Goal: Find contact information: Find contact information

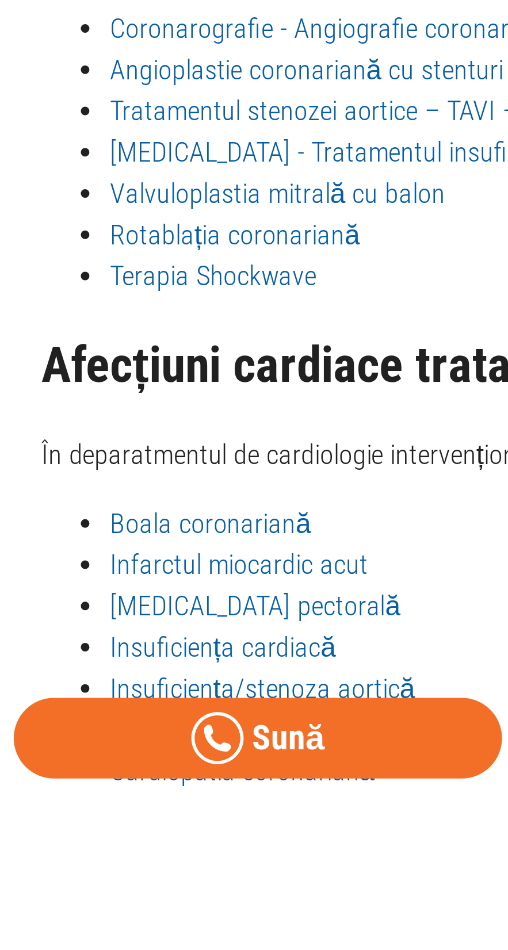
scroll to position [1132, 0]
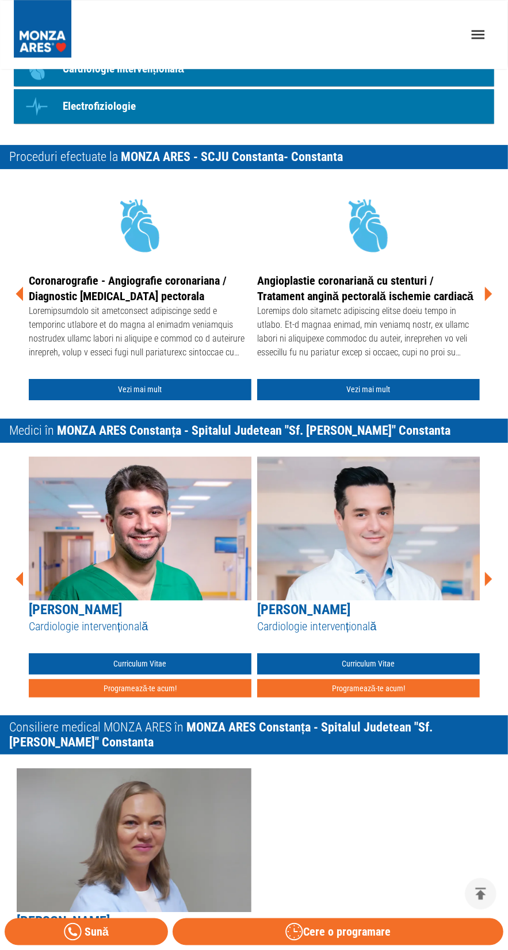
scroll to position [1586, 0]
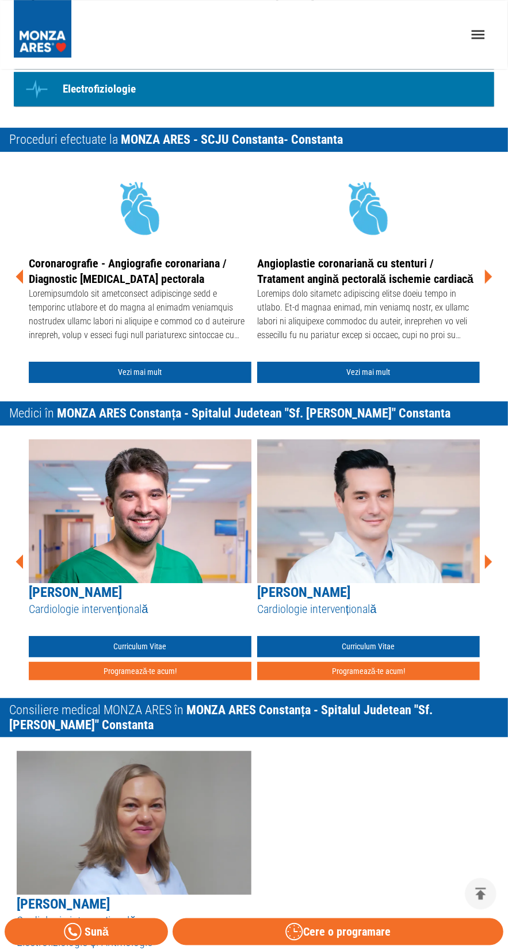
click at [113, 571] on img at bounding box center [140, 511] width 223 height 144
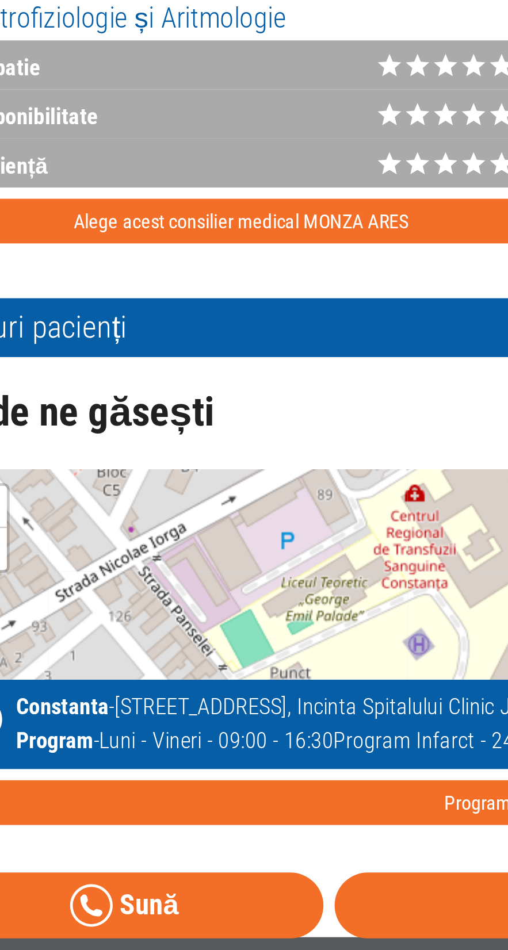
scroll to position [1967, 0]
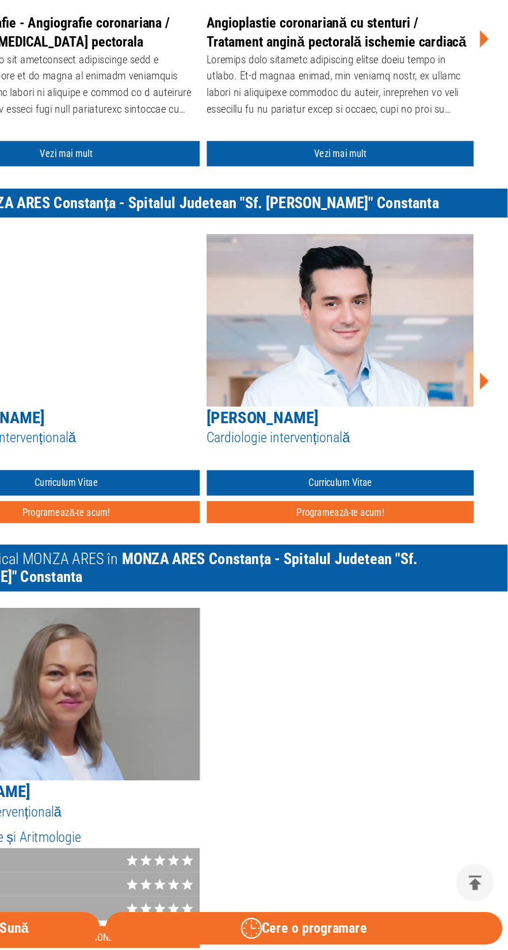
scroll to position [1705, 0]
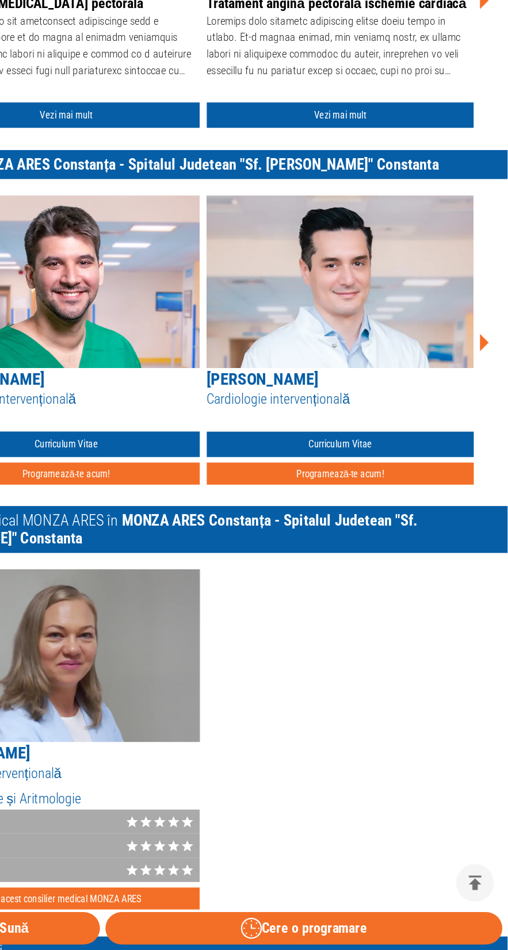
click at [185, 456] on img at bounding box center [140, 393] width 223 height 144
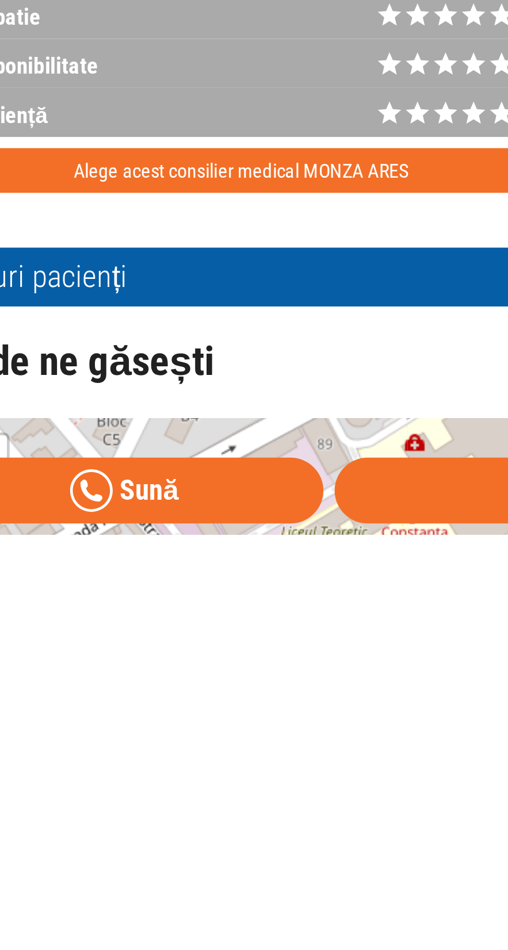
scroll to position [1812, 0]
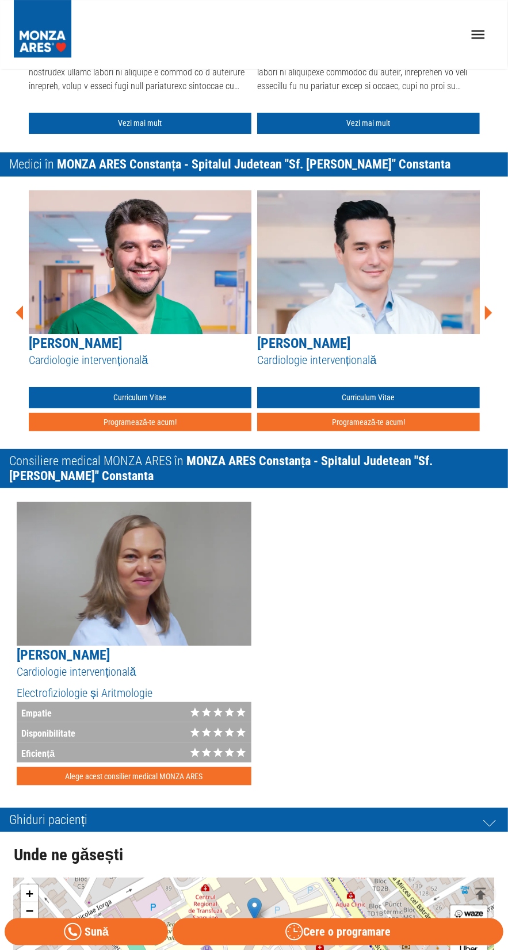
scroll to position [1929, 0]
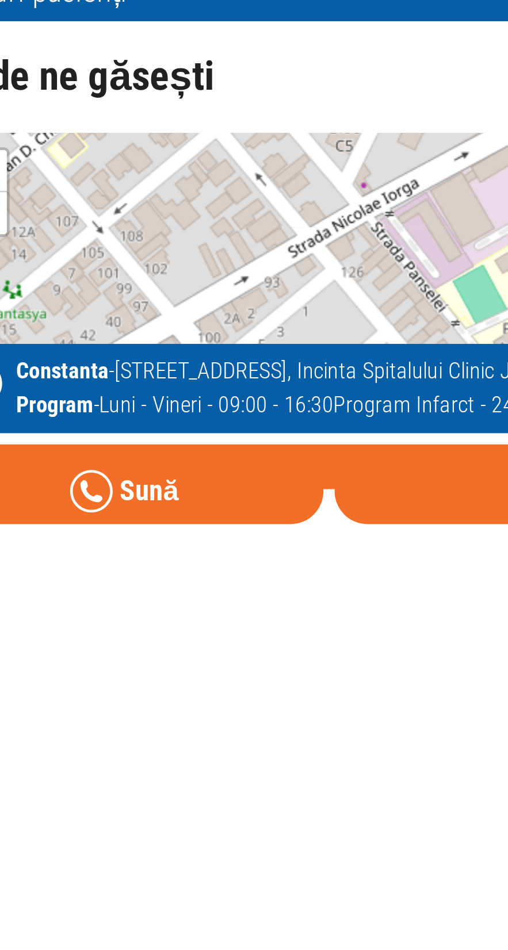
click at [80, 932] on icon at bounding box center [73, 932] width 18 height 18
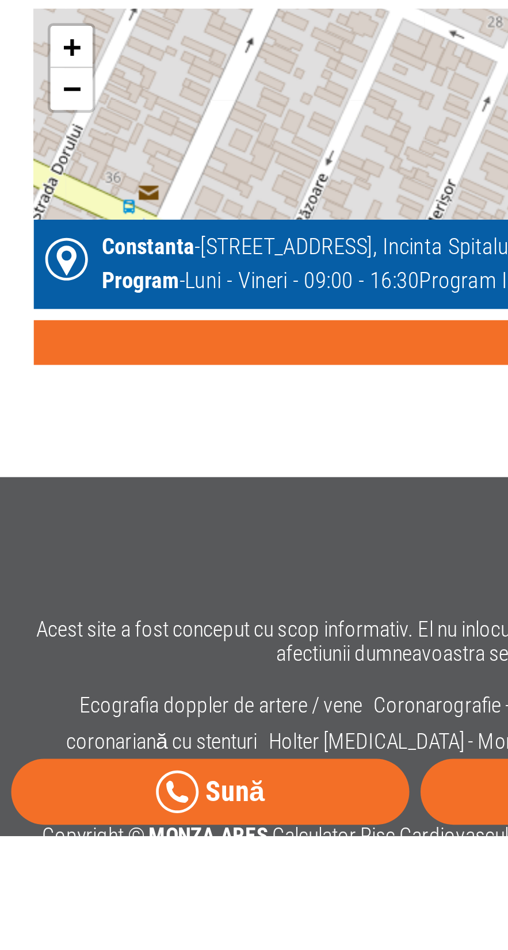
scroll to position [2202, 0]
